Goal: Find specific page/section: Find specific page/section

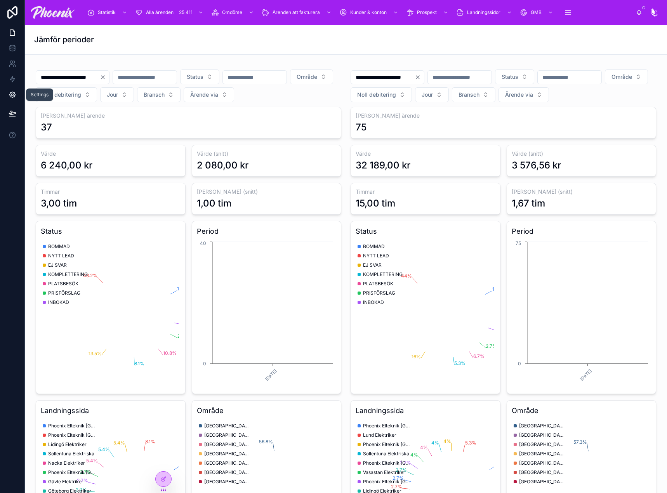
click at [15, 93] on icon at bounding box center [13, 95] width 8 height 8
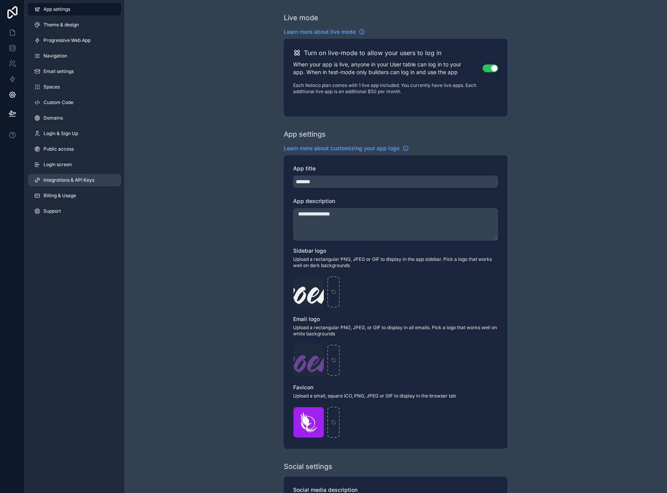
click at [75, 182] on span "Integrations & API Keys" at bounding box center [69, 180] width 51 height 6
